Goal: Find specific page/section: Find specific page/section

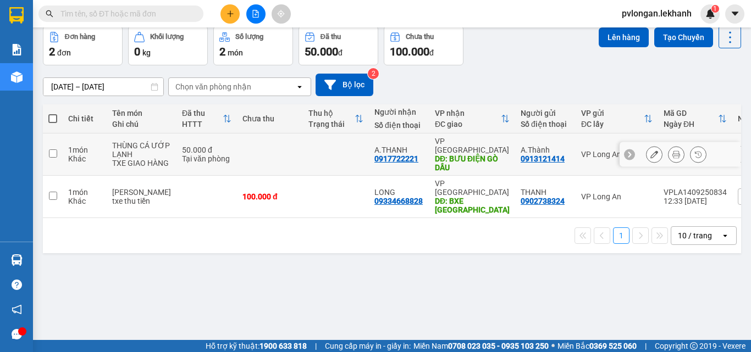
scroll to position [14, 0]
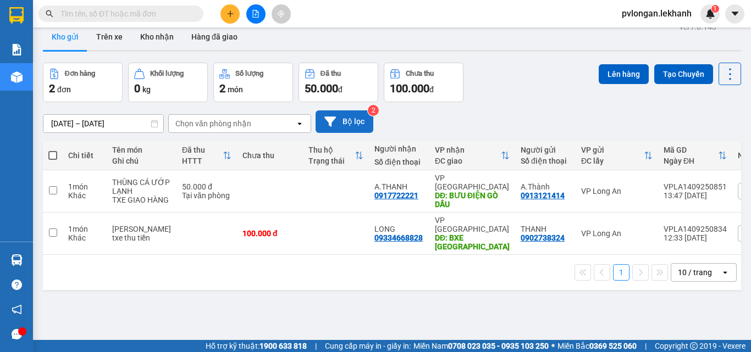
click at [365, 124] on button "Bộ lọc" at bounding box center [345, 121] width 58 height 23
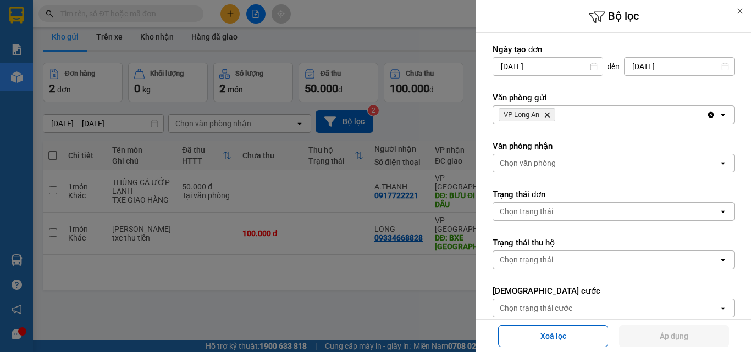
click at [366, 121] on div at bounding box center [375, 176] width 751 height 352
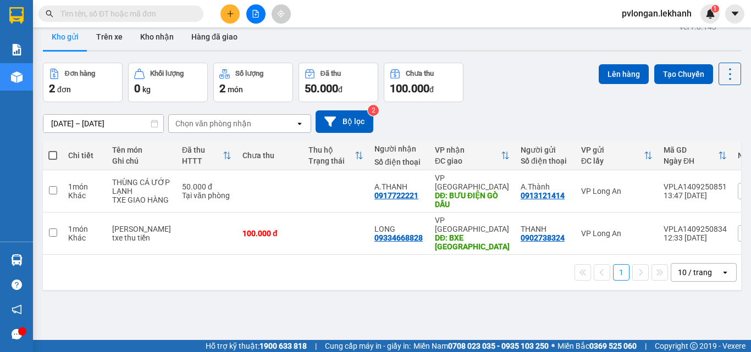
click at [366, 121] on button "Bộ lọc" at bounding box center [345, 121] width 58 height 23
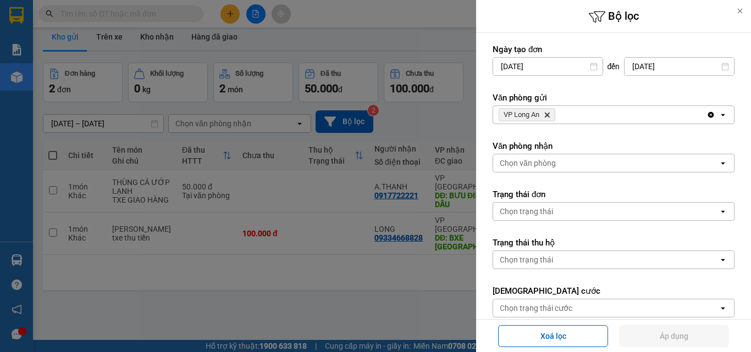
click at [366, 119] on div at bounding box center [375, 176] width 751 height 352
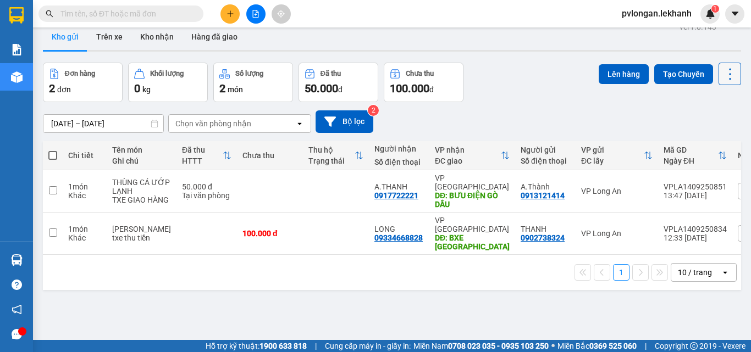
click at [724, 69] on icon at bounding box center [729, 74] width 15 height 15
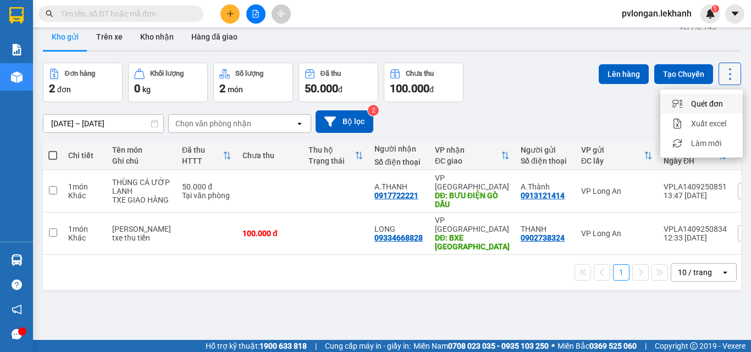
click at [729, 69] on icon at bounding box center [730, 74] width 2 height 12
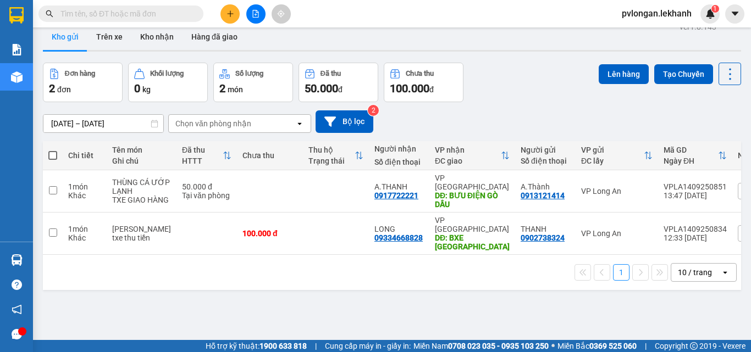
scroll to position [51, 0]
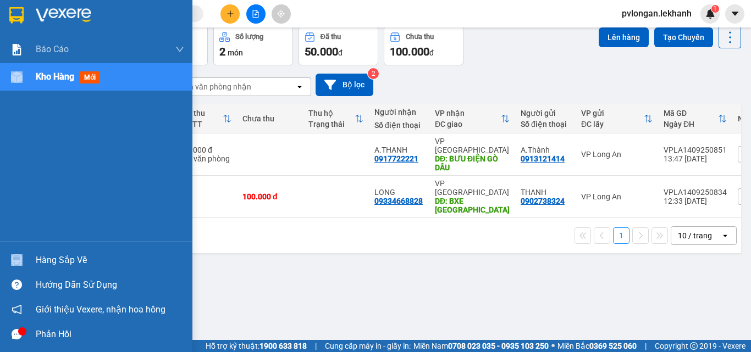
drag, startPoint x: 7, startPoint y: 64, endPoint x: 480, endPoint y: 80, distance: 474.1
click at [390, 53] on section "Kết quả tìm kiếm ( 0 ) Bộ lọc No Data pvlongan.lekhanh 1 Báo cáo Báo cáo dòng t…" at bounding box center [375, 176] width 751 height 352
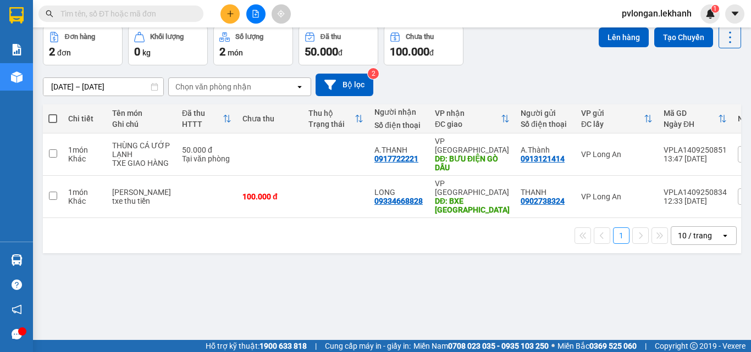
click at [274, 268] on div "ver 1.8.143 Kho gửi Trên xe Kho nhận Hàng đã giao Đơn hàng 2 đơn Khối lượng 0 k…" at bounding box center [391, 158] width 707 height 352
click at [729, 37] on icon at bounding box center [730, 37] width 2 height 12
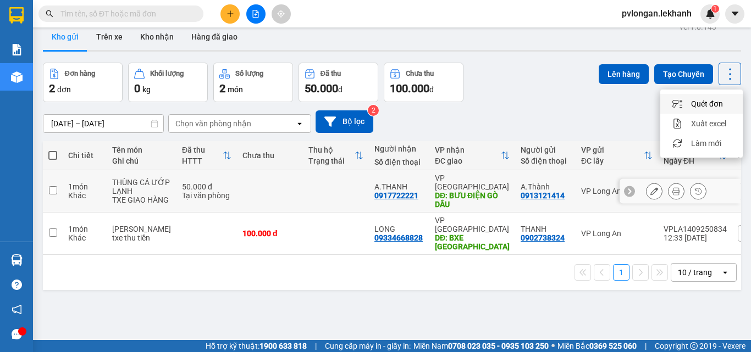
scroll to position [0, 0]
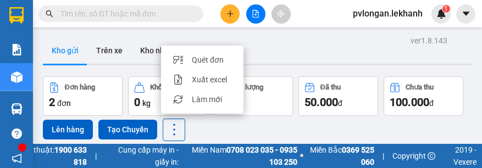
click at [294, 46] on div "Kho gửi Trên xe Kho nhận Hàng đã giao" at bounding box center [257, 51] width 429 height 29
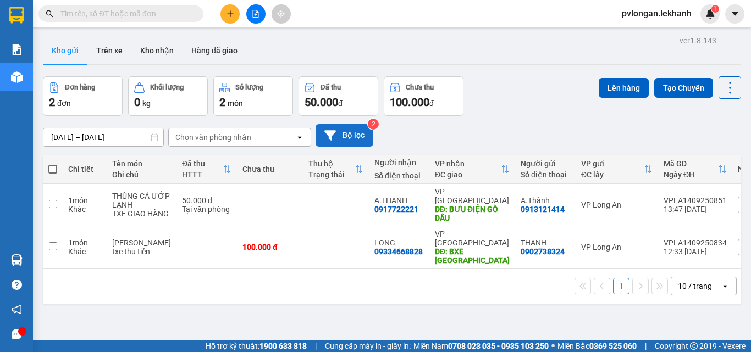
click at [352, 134] on button "Bộ lọc" at bounding box center [345, 135] width 58 height 23
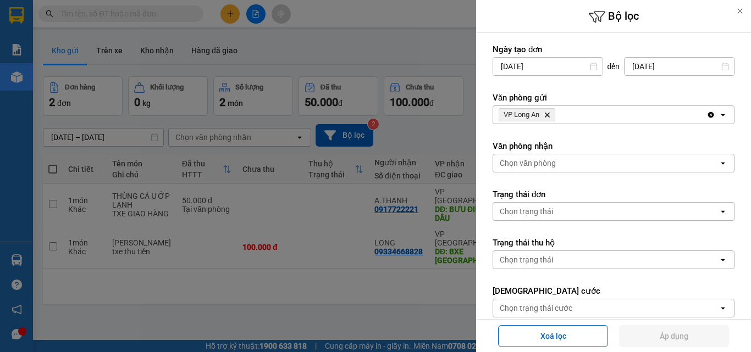
click at [737, 11] on icon at bounding box center [740, 11] width 8 height 8
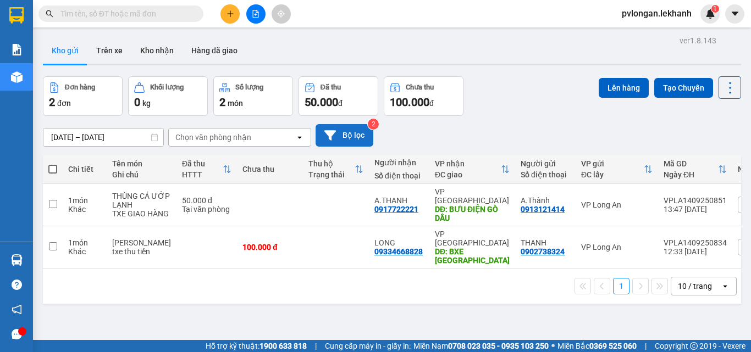
click at [351, 135] on button "Bộ lọc" at bounding box center [345, 135] width 58 height 23
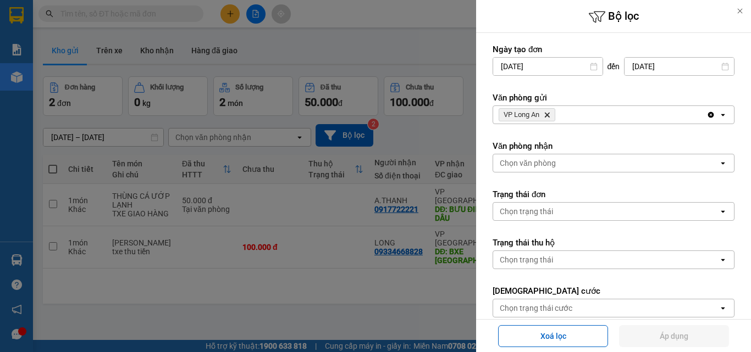
click at [734, 10] on div at bounding box center [740, 11] width 22 height 22
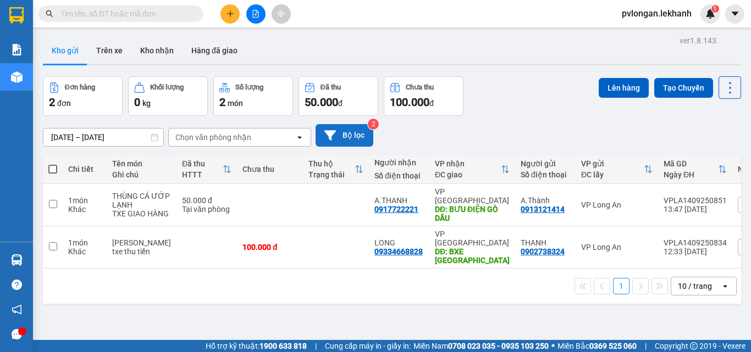
click at [342, 141] on button "Bộ lọc" at bounding box center [345, 135] width 58 height 23
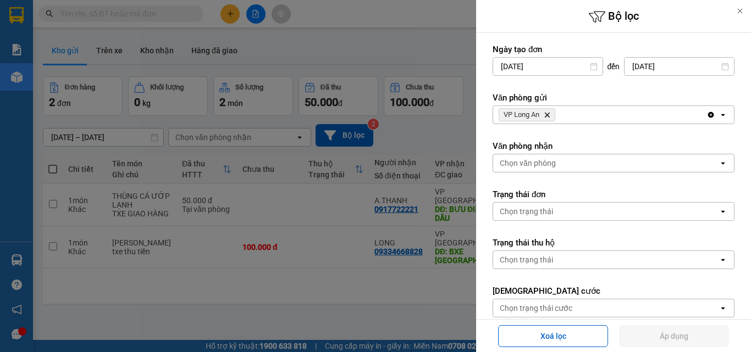
click at [372, 39] on div at bounding box center [375, 176] width 751 height 352
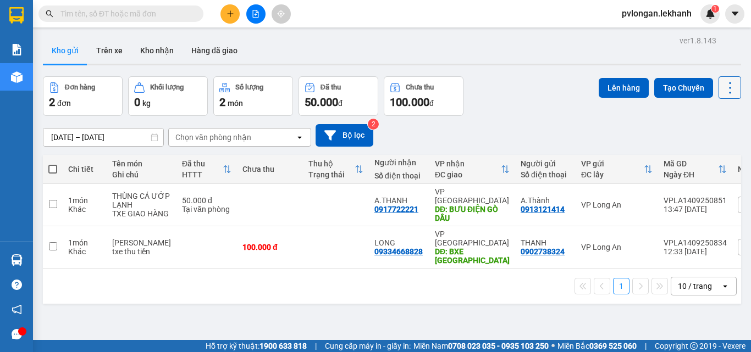
click at [723, 88] on icon at bounding box center [729, 87] width 15 height 15
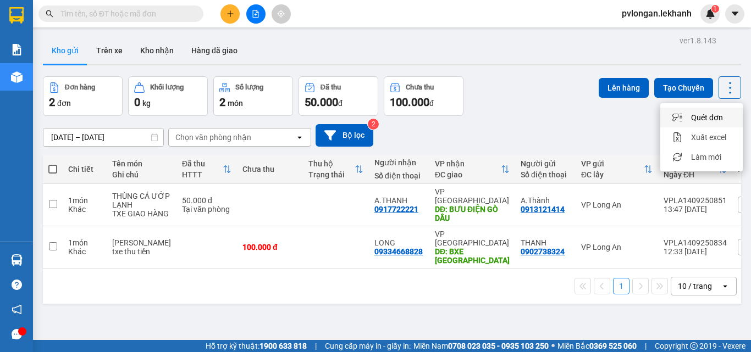
click at [523, 75] on div "ver 1.8.143 Kho gửi Trên xe Kho nhận Hàng đã giao Đơn hàng 2 đơn Khối lượng 0 k…" at bounding box center [391, 209] width 707 height 352
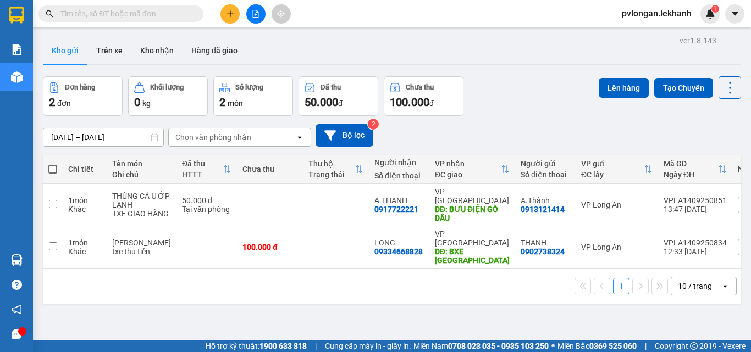
click at [335, 101] on span "50.000" at bounding box center [322, 102] width 34 height 13
click at [246, 90] on div "Số lượng" at bounding box center [249, 88] width 28 height 8
click at [351, 136] on button "Bộ lọc" at bounding box center [345, 135] width 58 height 23
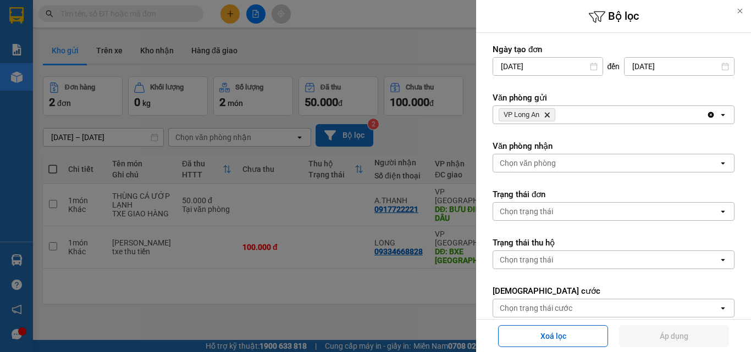
click at [351, 136] on div at bounding box center [375, 176] width 751 height 352
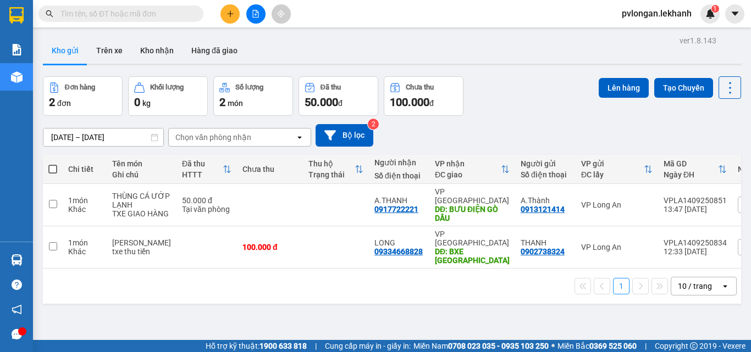
click at [347, 106] on div "50.000 đ" at bounding box center [339, 102] width 68 height 15
click at [274, 100] on div "2 món" at bounding box center [253, 102] width 68 height 15
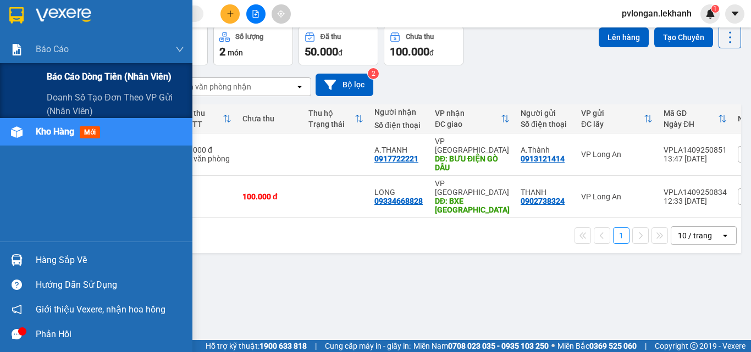
click at [48, 74] on span "Báo cáo dòng tiền (nhân viên)" at bounding box center [109, 77] width 125 height 14
